Goal: Complete application form

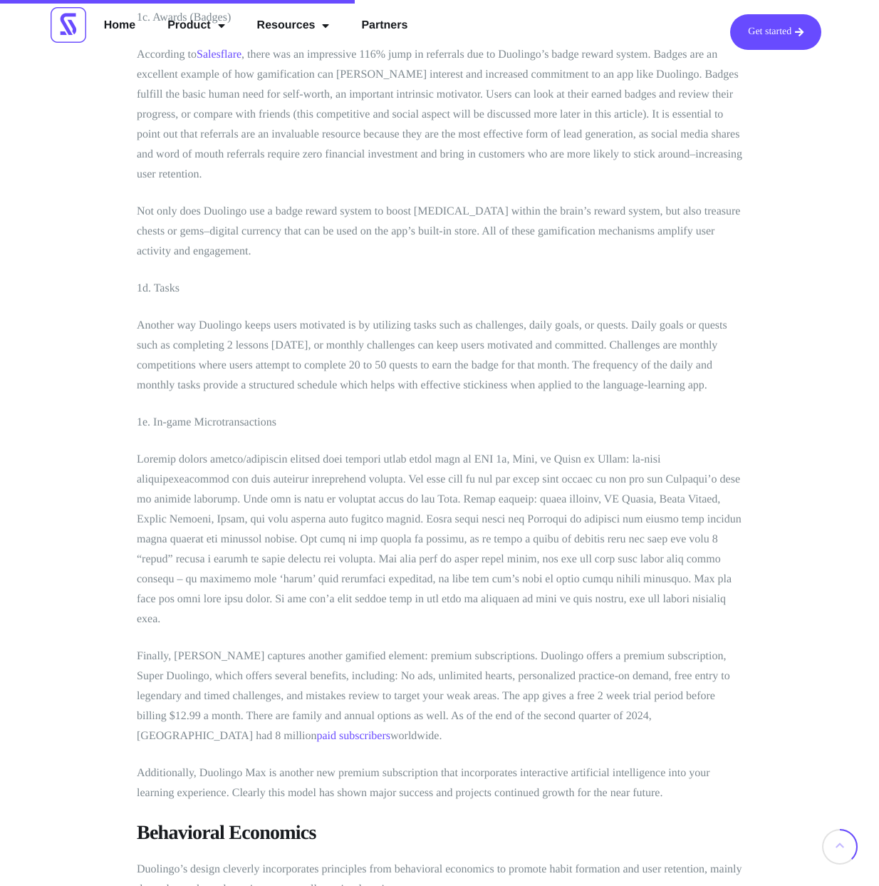
scroll to position [2084, 0]
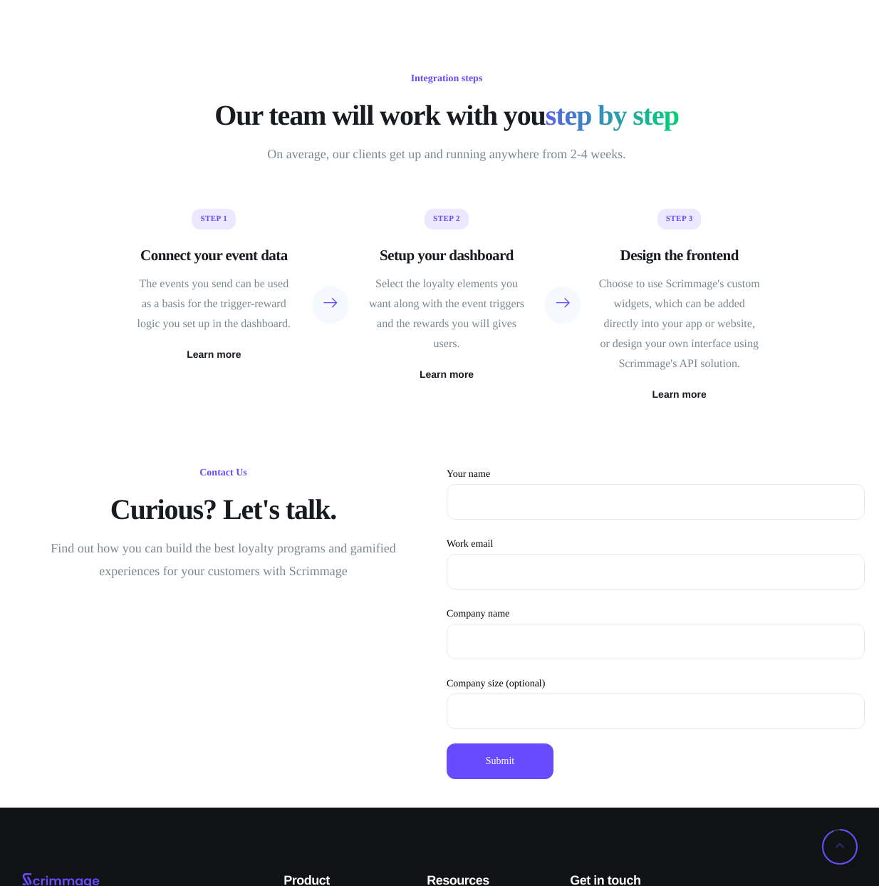
scroll to position [3880, 0]
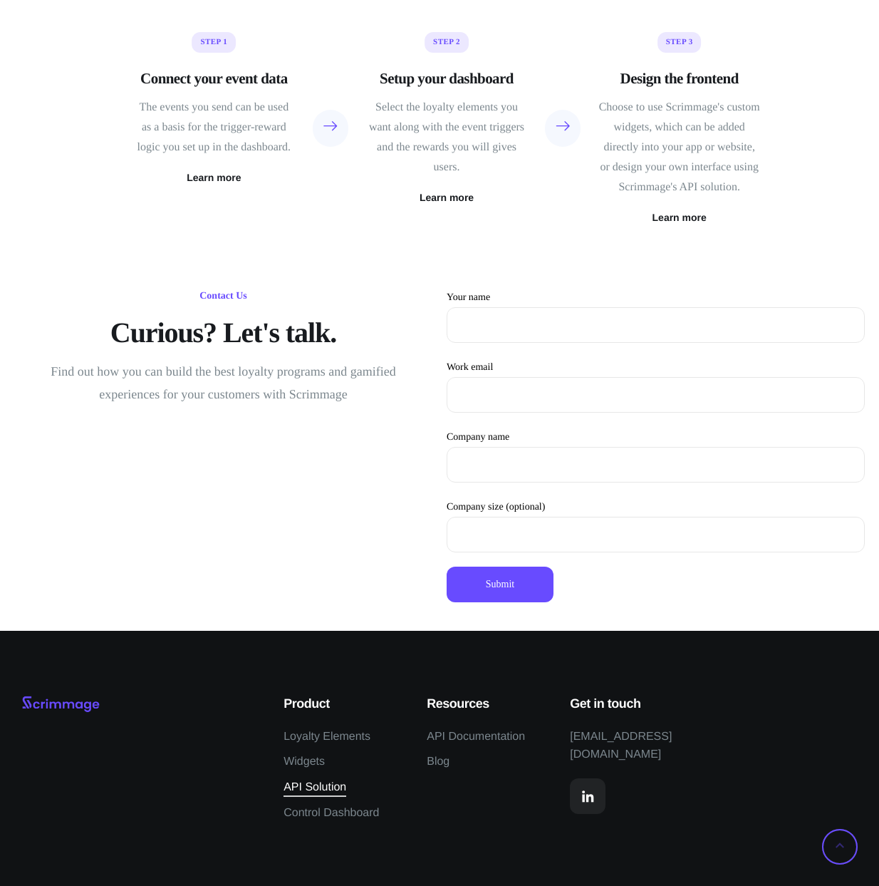
click at [316, 782] on span "API Solution" at bounding box center [315, 787] width 63 height 19
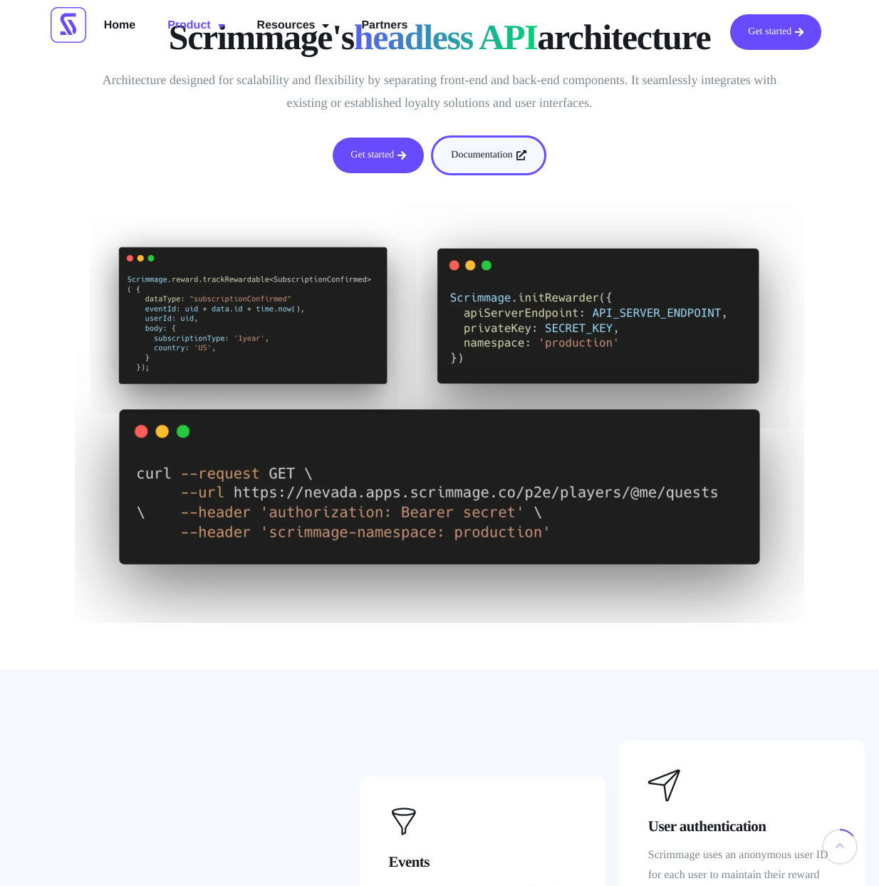
scroll to position [143, 0]
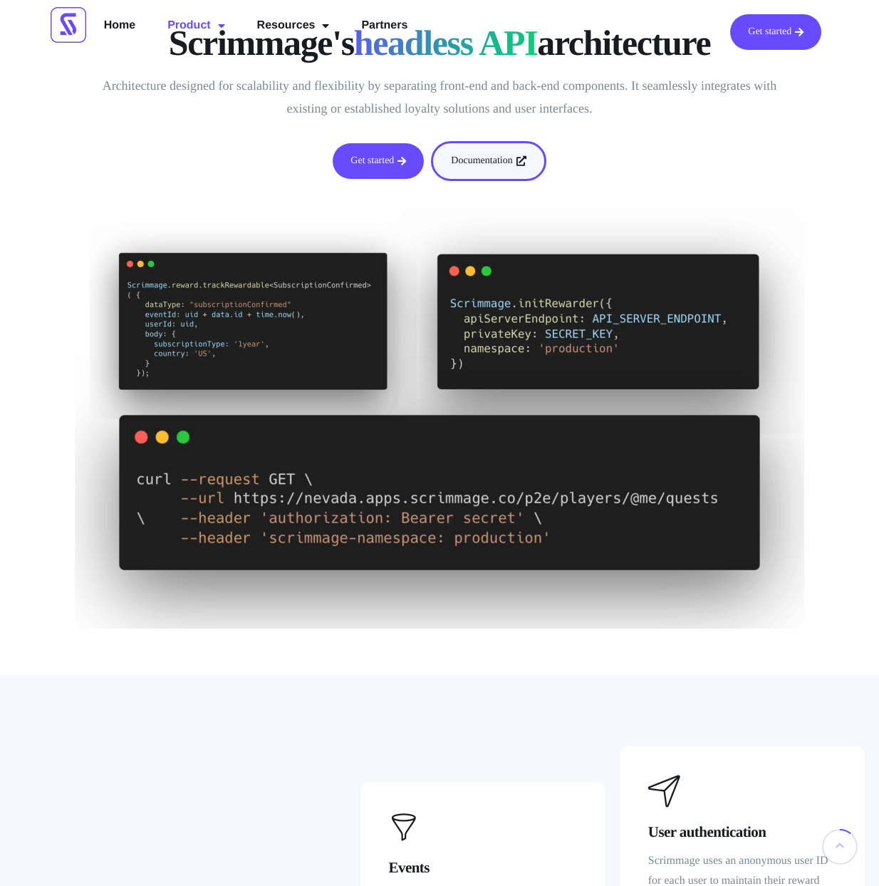
click at [400, 140] on div "Get started Documentation" at bounding box center [439, 161] width 837 height 54
click at [361, 163] on link "Get started" at bounding box center [378, 161] width 91 height 36
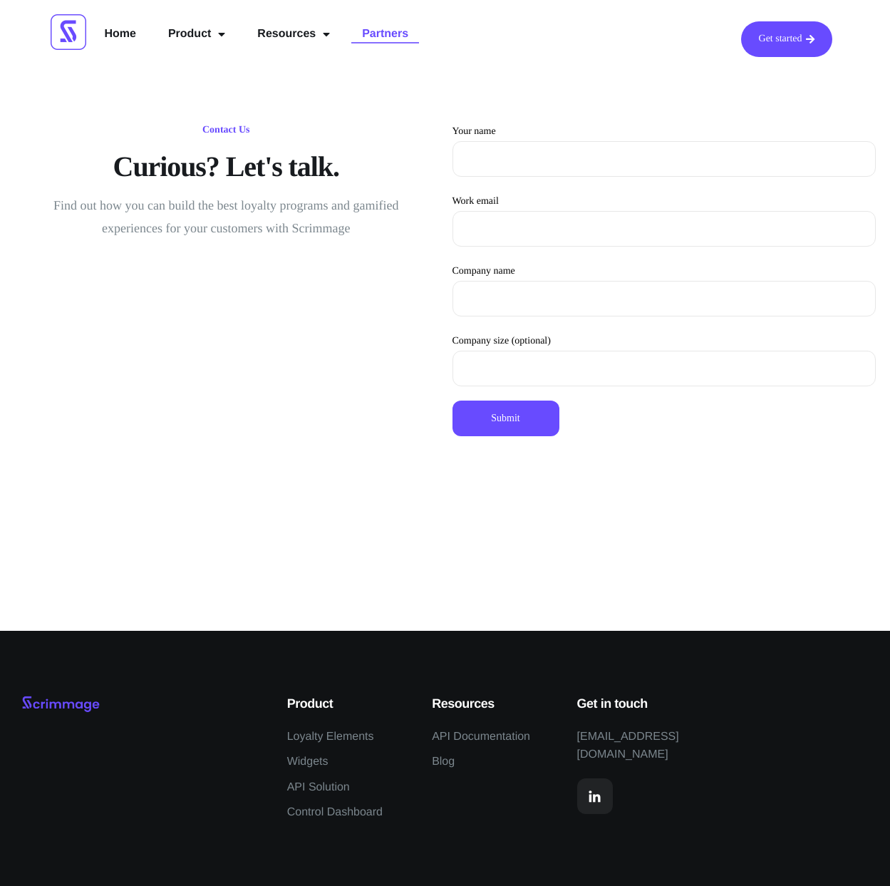
click at [380, 34] on link "Partners" at bounding box center [385, 34] width 68 height 26
click at [510, 157] on input "Your name" at bounding box center [664, 159] width 424 height 36
click at [472, 158] on input "anastasia dor" at bounding box center [664, 159] width 424 height 36
drag, startPoint x: 527, startPoint y: 158, endPoint x: 574, endPoint y: 167, distance: 47.9
click at [574, 166] on input "Anastasia dor" at bounding box center [664, 159] width 424 height 36
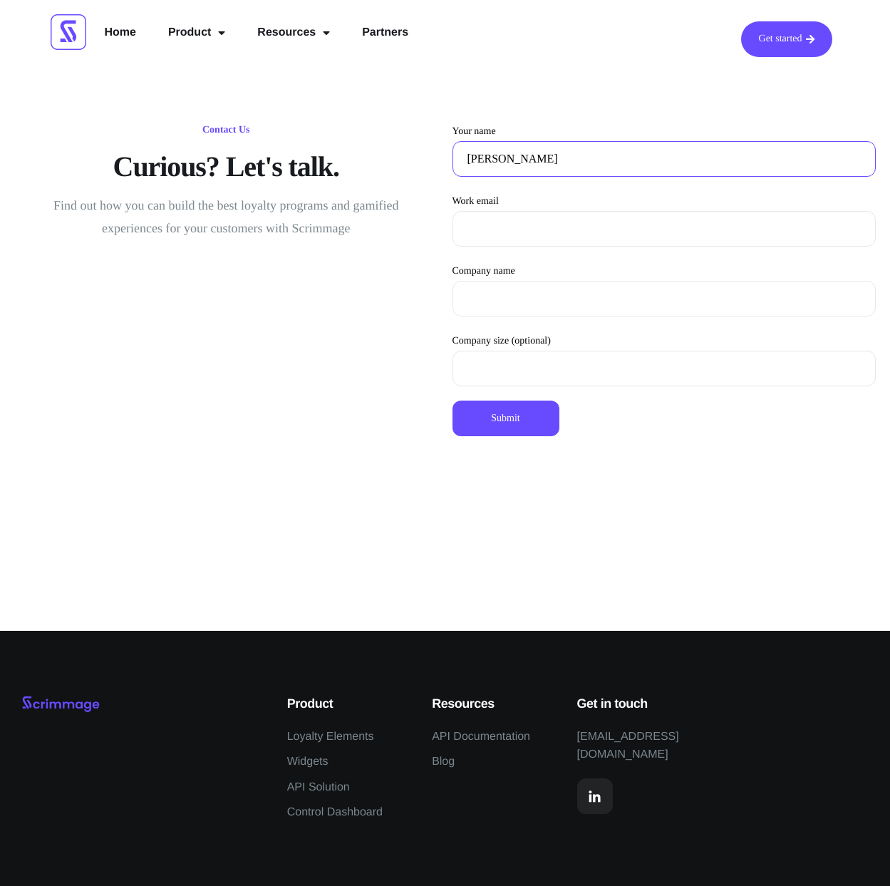
click at [514, 160] on input "Anastasia dor" at bounding box center [664, 159] width 424 height 36
type input "[PERSON_NAME]"
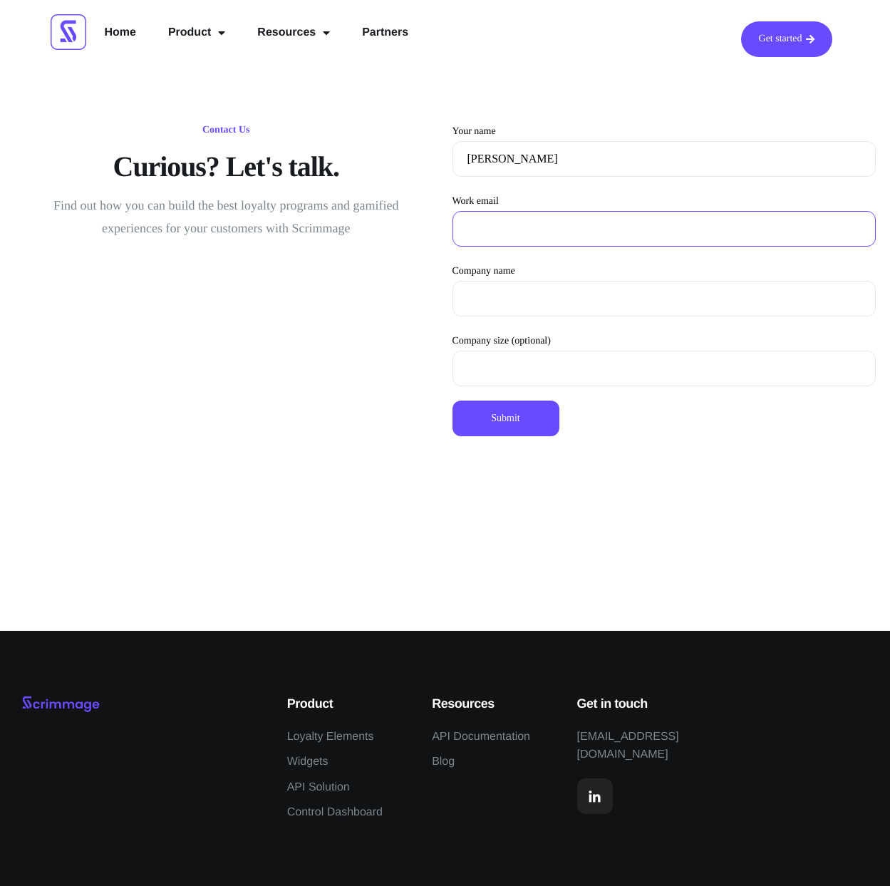
click at [498, 220] on input "Work email" at bounding box center [664, 229] width 424 height 36
type input "anastasia@mentvista.com"
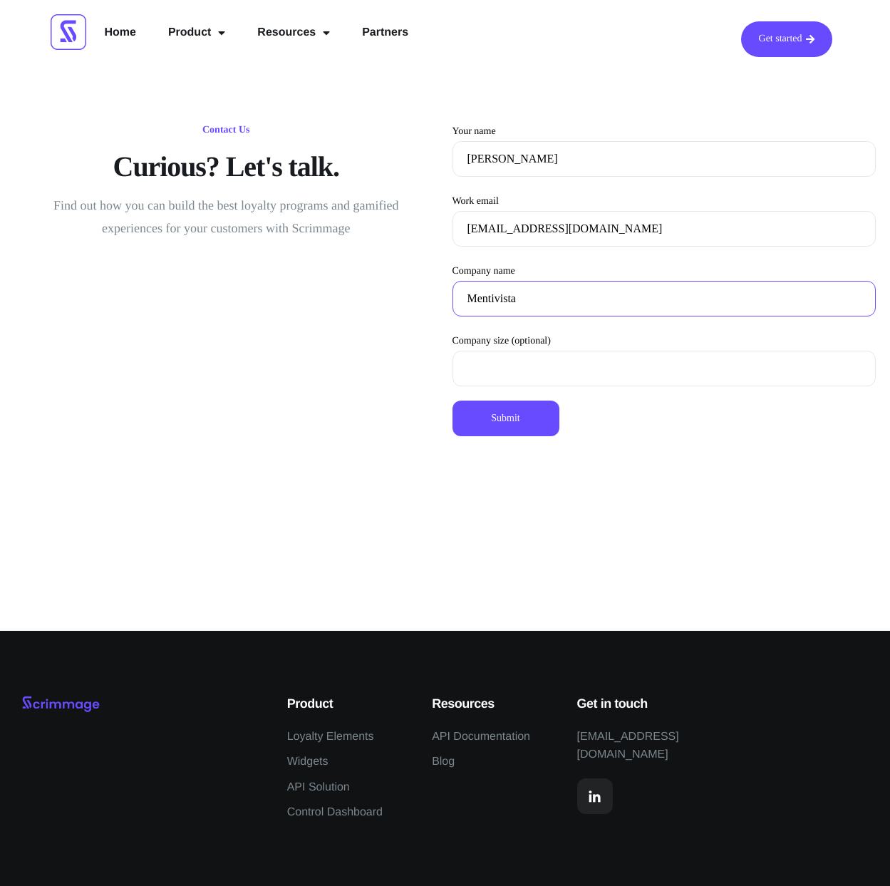
type input "Mentivista"
click at [524, 419] on input "Submit" at bounding box center [505, 418] width 107 height 36
click at [511, 423] on input "Submit" at bounding box center [505, 418] width 107 height 36
click at [513, 417] on input "Submit" at bounding box center [505, 418] width 107 height 36
click at [770, 37] on link "Get started" at bounding box center [786, 39] width 91 height 36
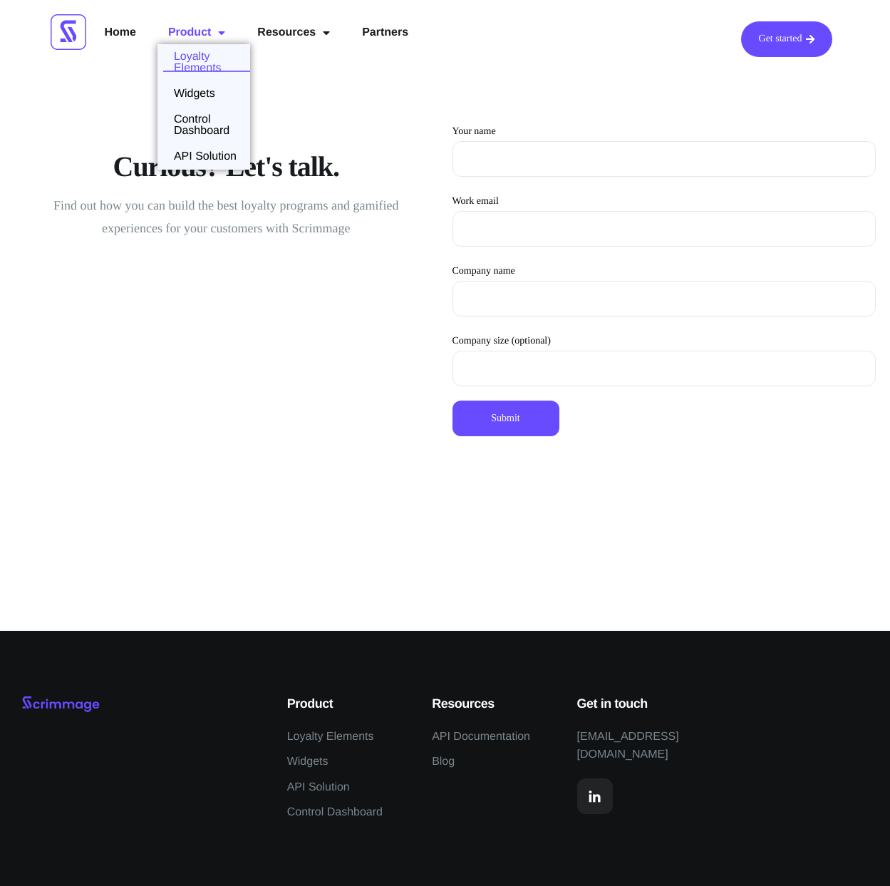
click at [193, 66] on link "Loyalty Elements" at bounding box center [203, 62] width 93 height 23
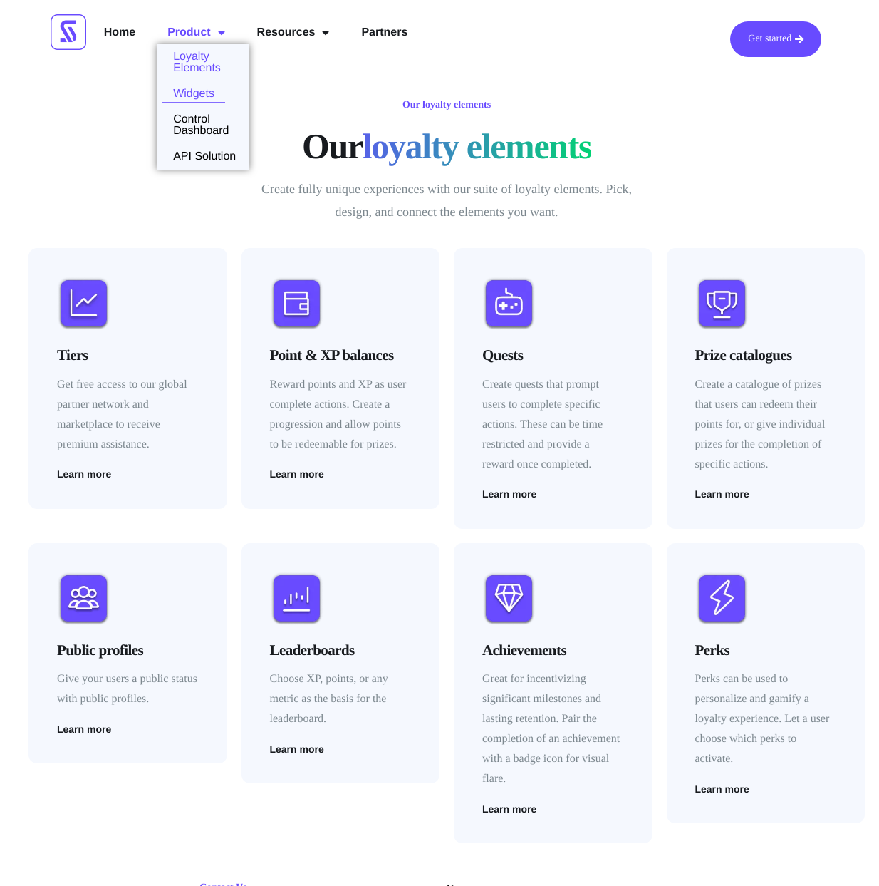
click at [209, 95] on link "Widgets" at bounding box center [191, 93] width 68 height 11
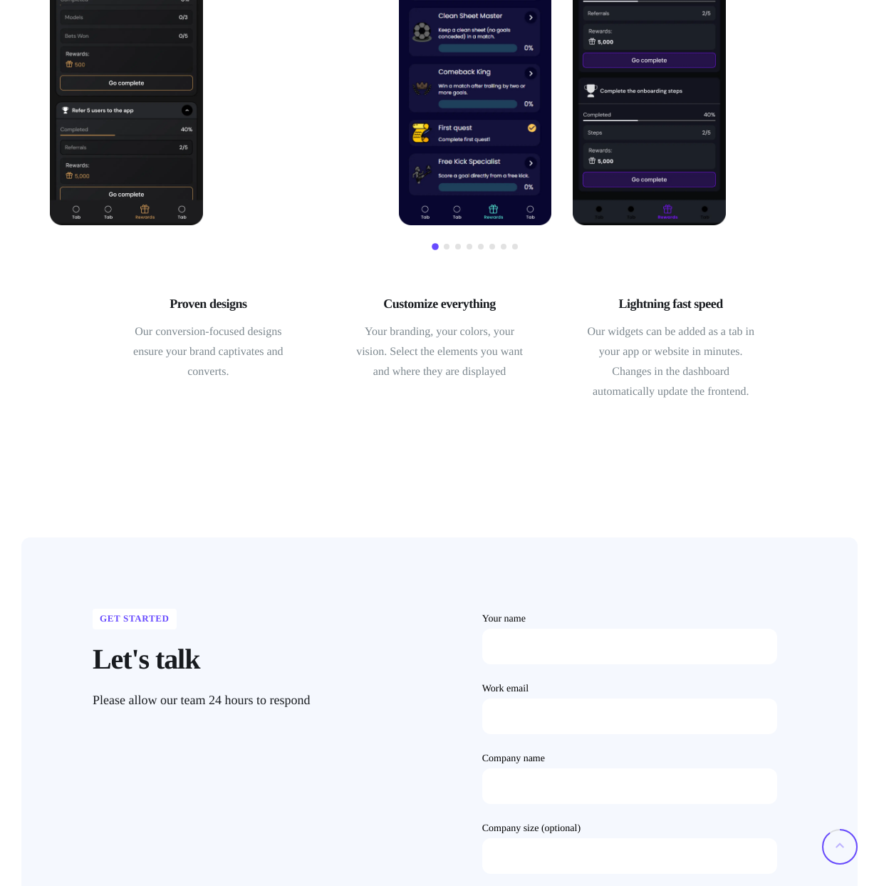
scroll to position [767, 0]
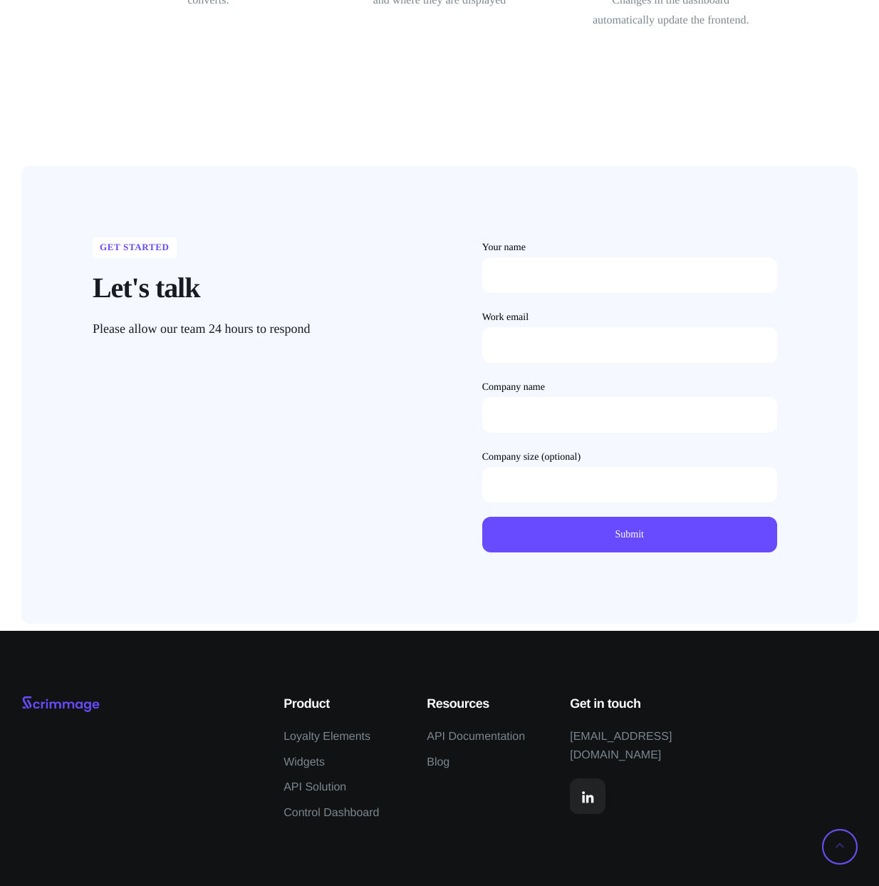
click at [130, 430] on div "Get started Let's talk Please allow our team 24 hours to respond" at bounding box center [263, 394] width 354 height 329
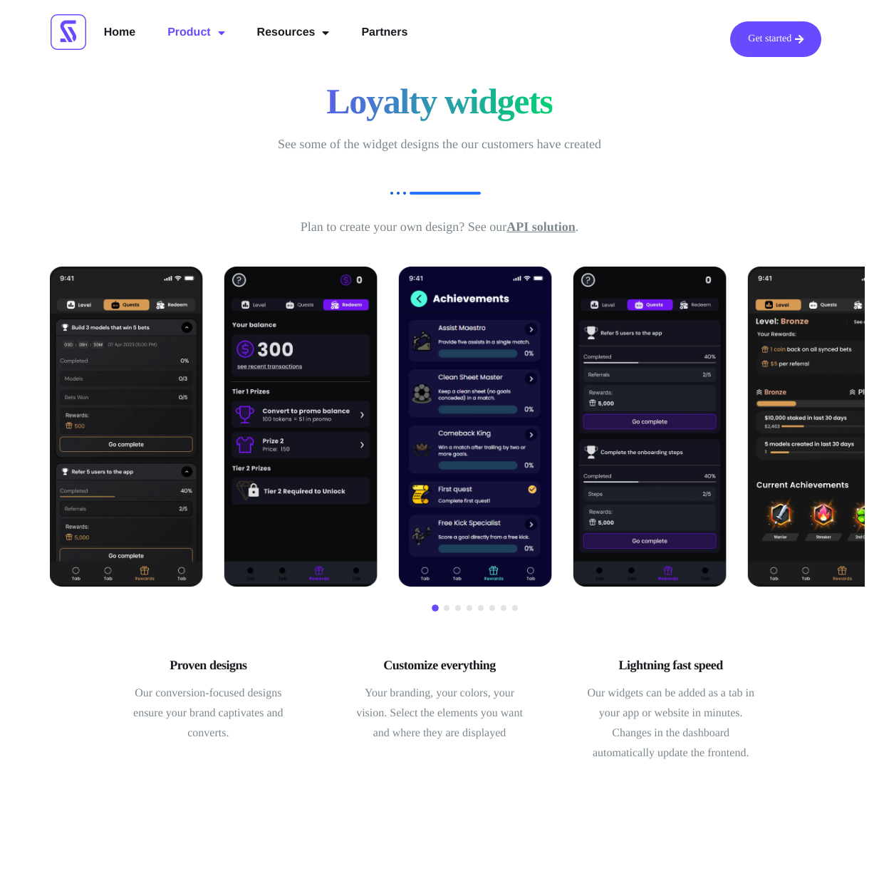
scroll to position [0, 0]
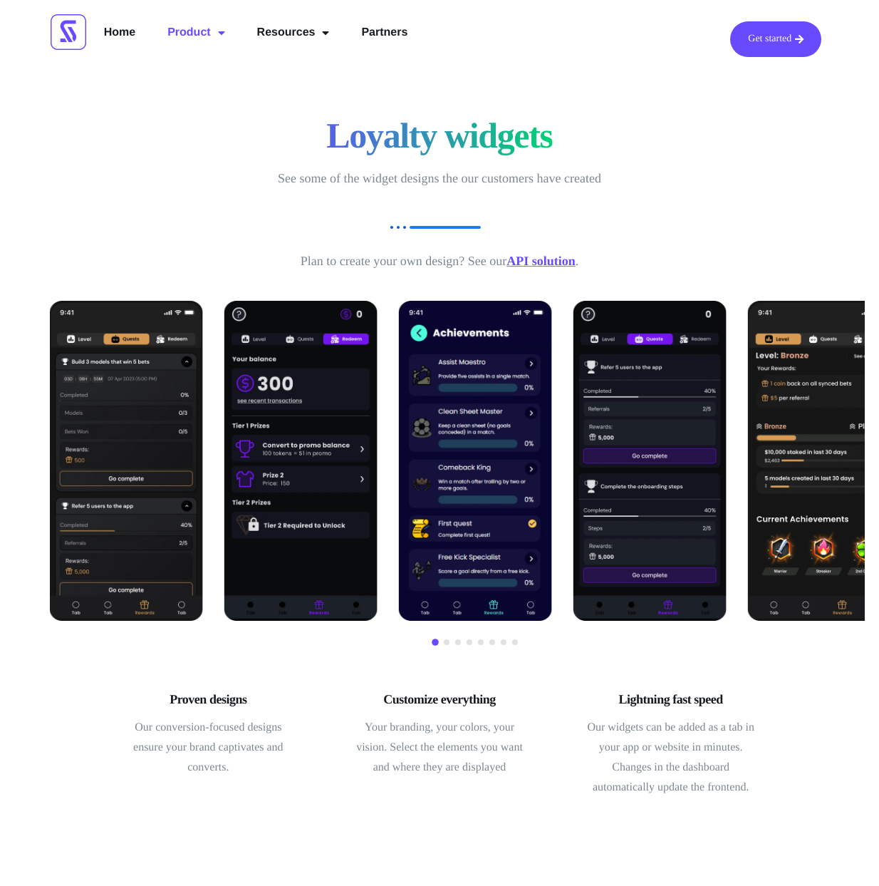
click at [537, 261] on link "API solution" at bounding box center [541, 261] width 69 height 14
